Goal: Ask a question: Seek information or help from site administrators or community

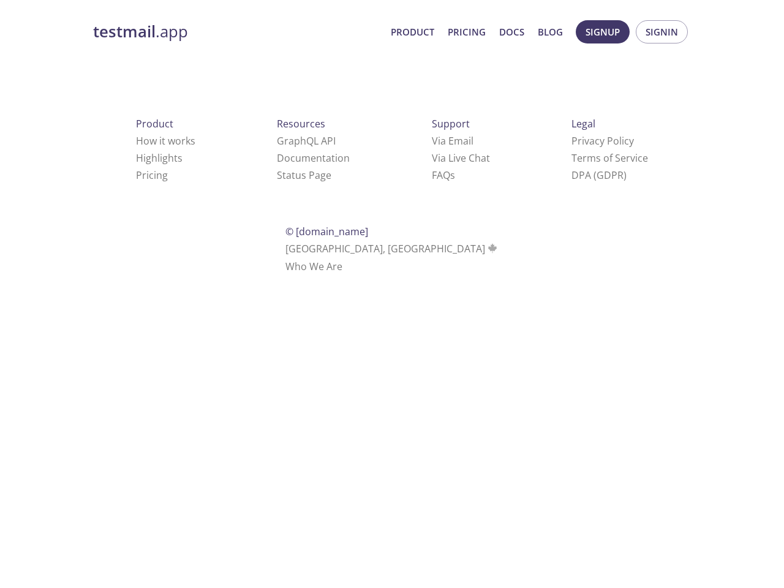
click at [412, 115] on div "Support Via Email Via Live Chat FAQ s" at bounding box center [460, 150] width 97 height 108
click at [603, 32] on span "Signup" at bounding box center [602, 32] width 34 height 16
click at [661, 32] on span "Signin" at bounding box center [661, 32] width 32 height 16
click at [432, 141] on link "Via Email" at bounding box center [453, 140] width 42 height 13
click at [432, 158] on link "Via Live Chat" at bounding box center [461, 157] width 58 height 13
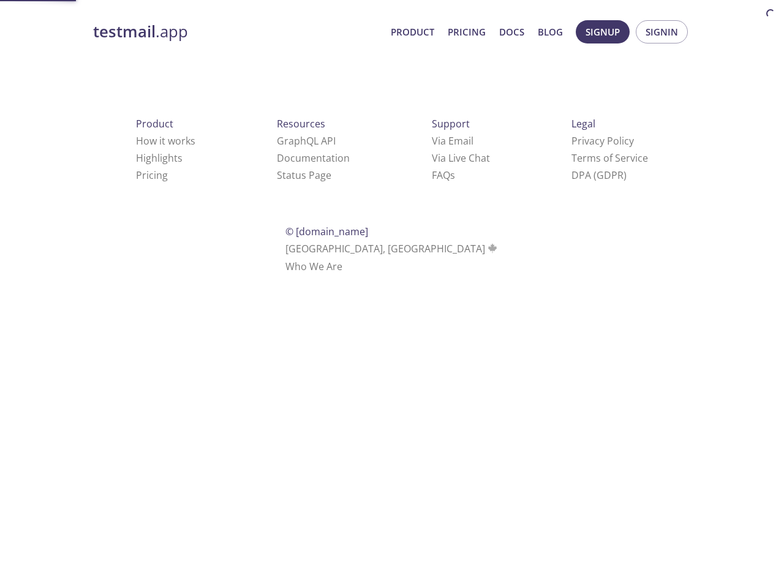
click at [432, 175] on link "FAQ s" at bounding box center [443, 174] width 23 height 13
